Goal: Check status: Check status

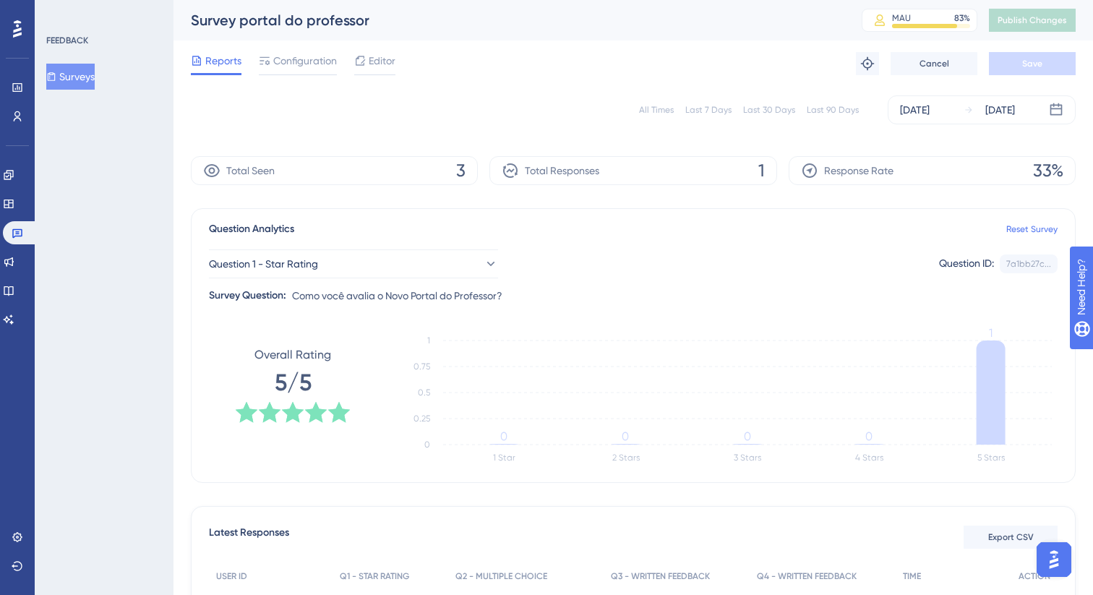
click at [72, 77] on button "Surveys" at bounding box center [70, 77] width 48 height 26
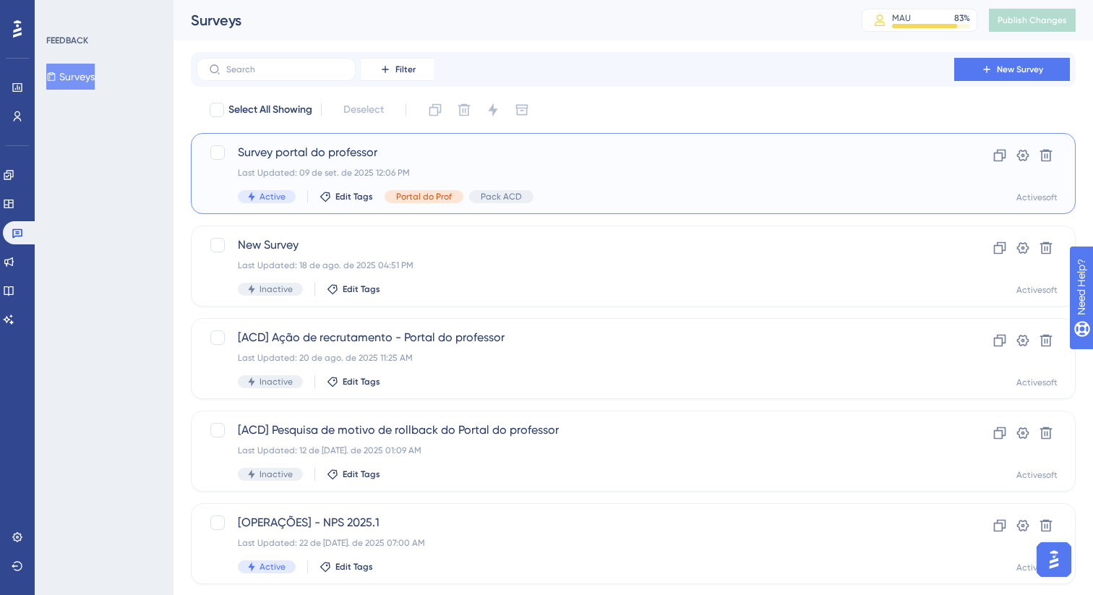
click at [324, 153] on span "Survey portal do professor" at bounding box center [575, 152] width 675 height 17
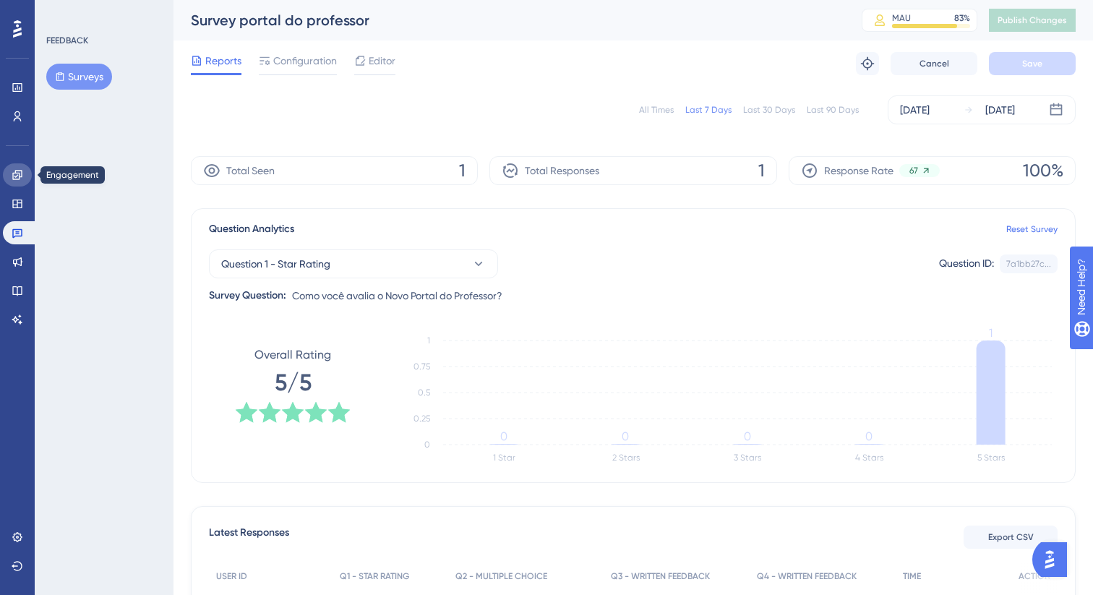
click at [20, 169] on icon at bounding box center [18, 175] width 12 height 12
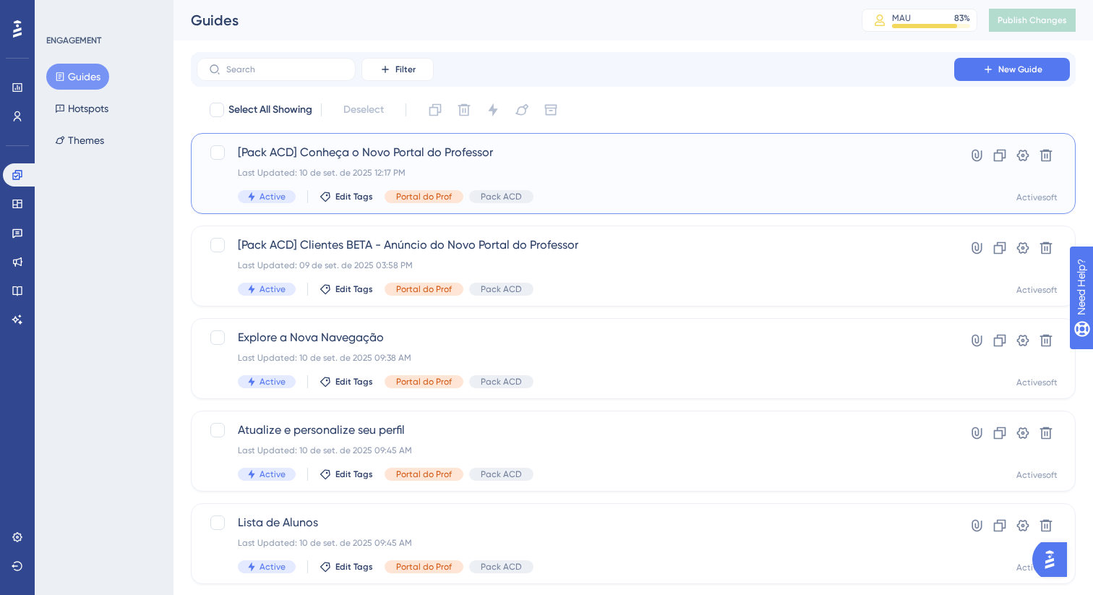
click at [459, 155] on span "[Pack ACD] Conheça o Novo Portal do Professor" at bounding box center [575, 152] width 675 height 17
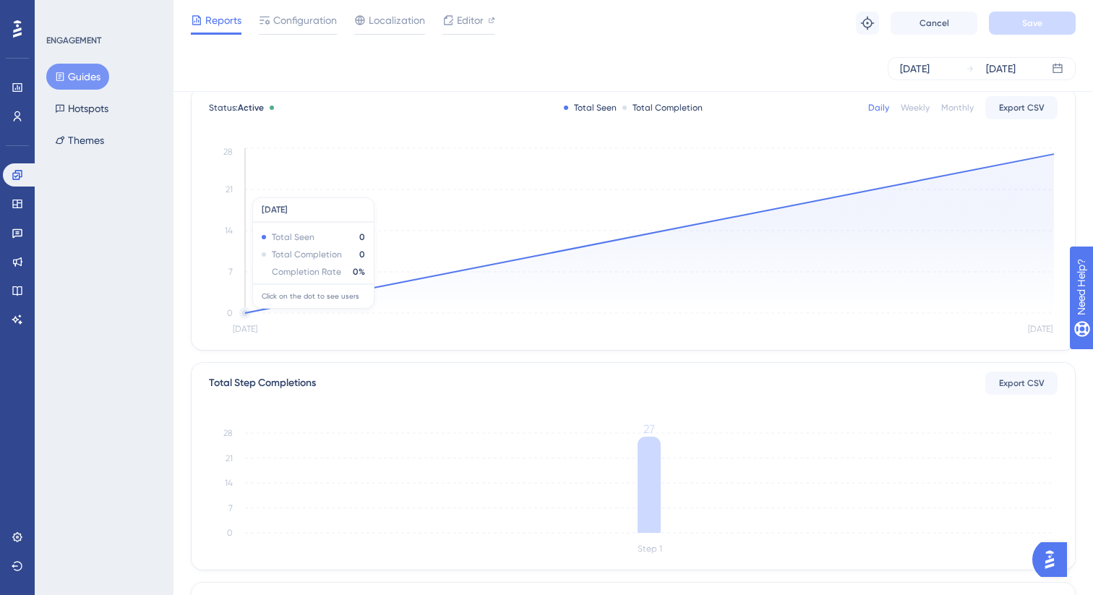
scroll to position [107, 0]
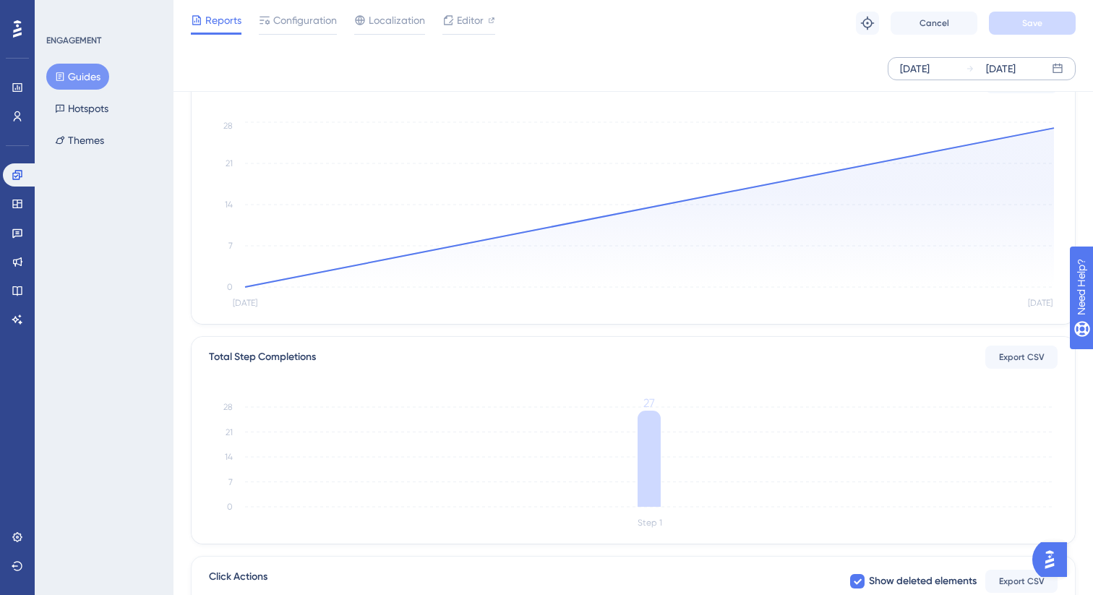
click at [922, 64] on div "[DATE]" at bounding box center [915, 68] width 30 height 17
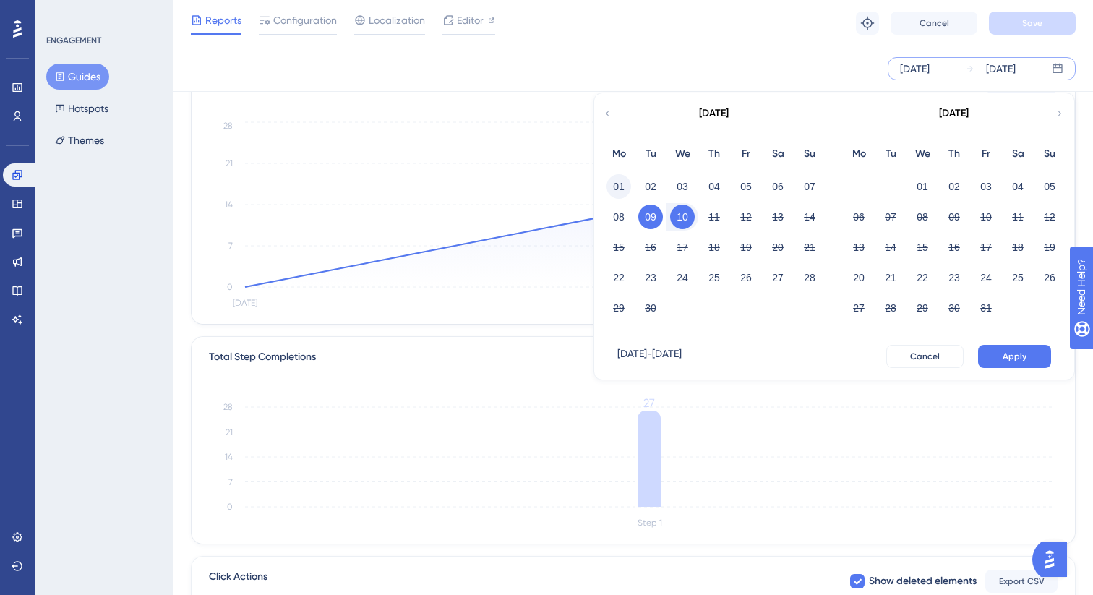
click at [625, 182] on button "01" at bounding box center [619, 186] width 25 height 25
click at [1007, 359] on span "Apply" at bounding box center [1015, 357] width 24 height 12
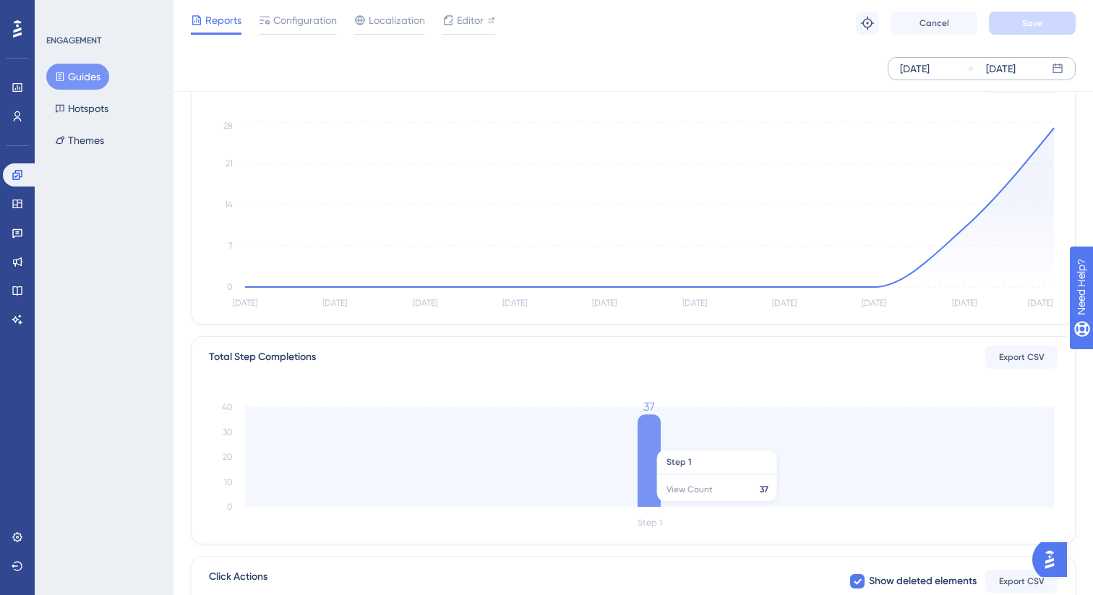
click at [646, 442] on icon at bounding box center [649, 460] width 23 height 93
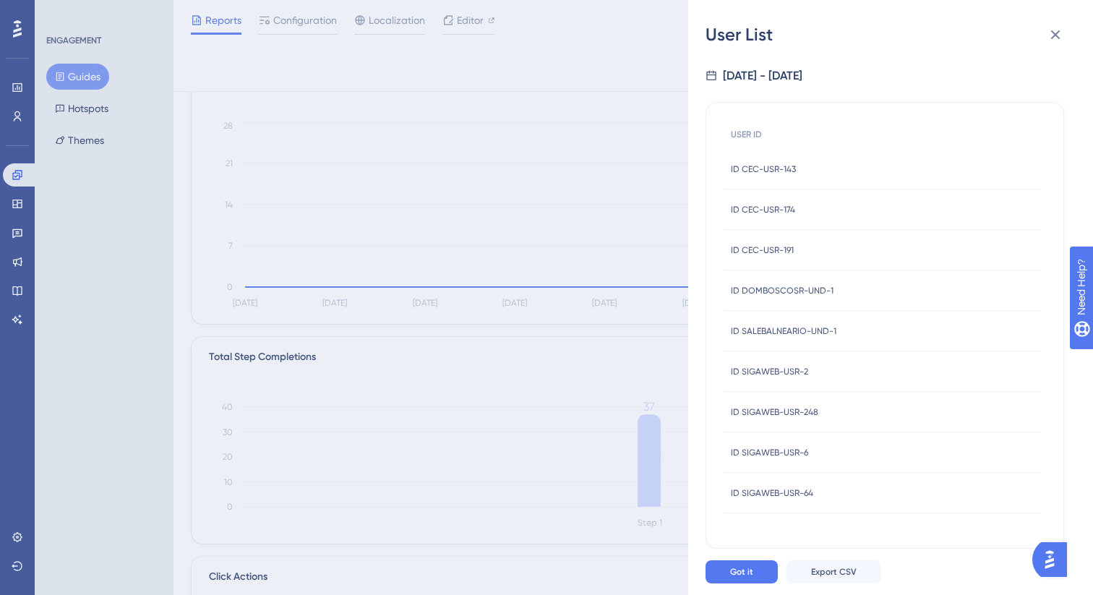
scroll to position [125, 0]
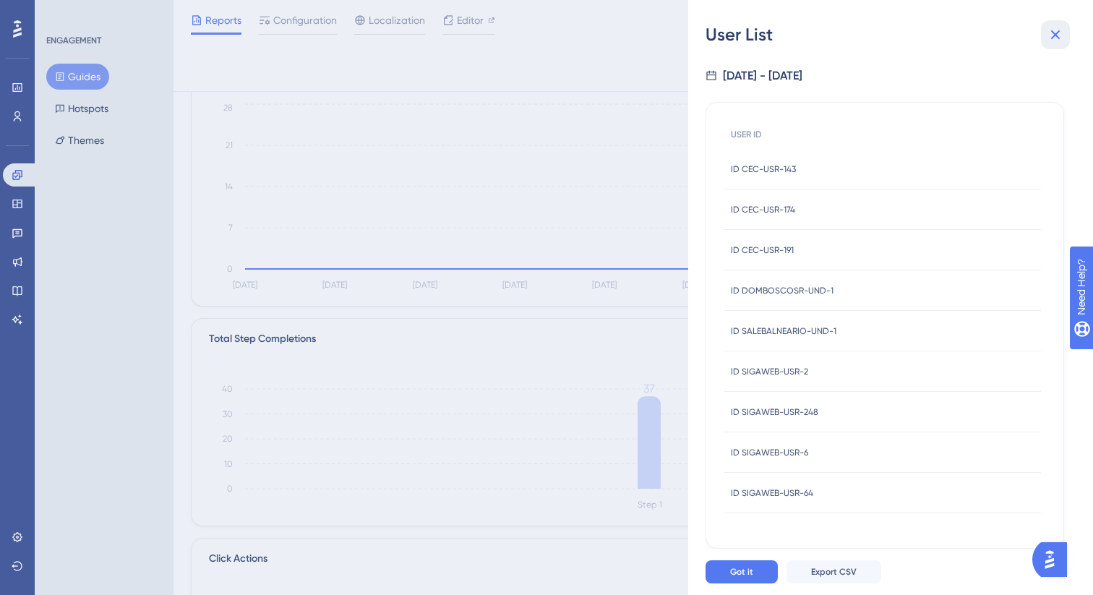
click at [1053, 41] on icon at bounding box center [1055, 34] width 17 height 17
